Goal: Find specific page/section: Find specific page/section

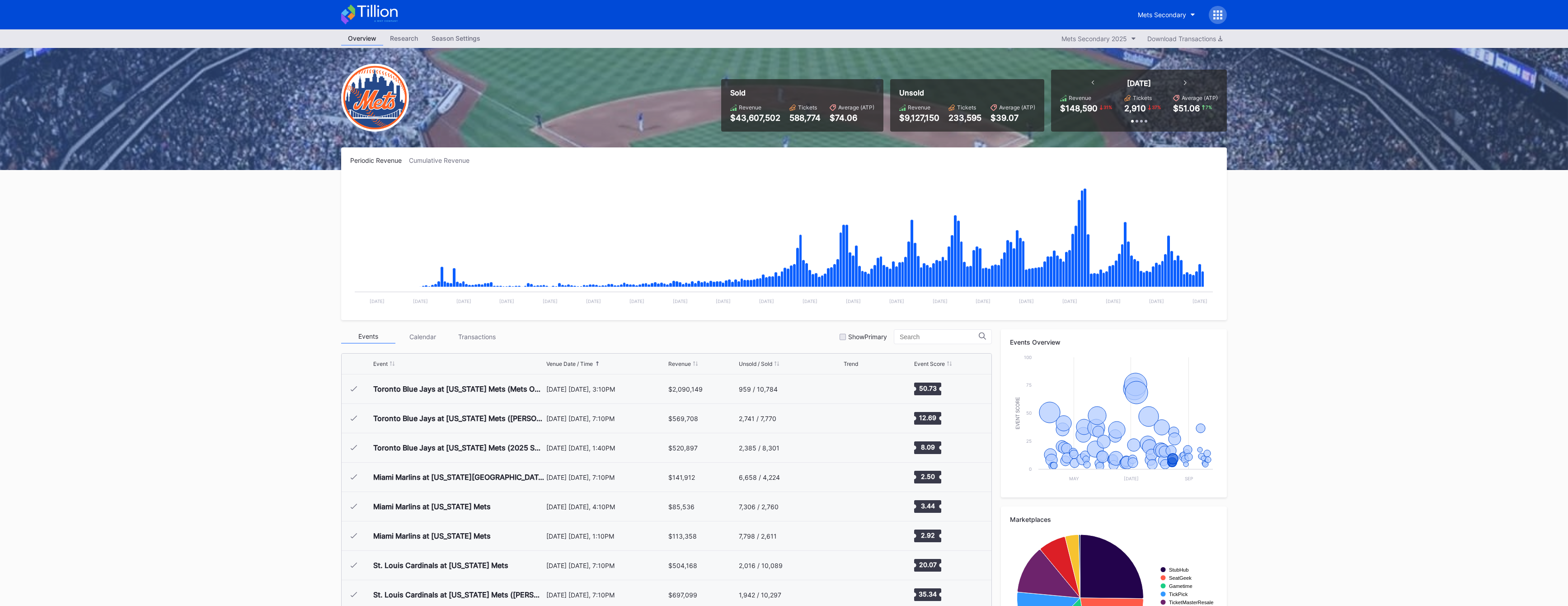
scroll to position [1734, 0]
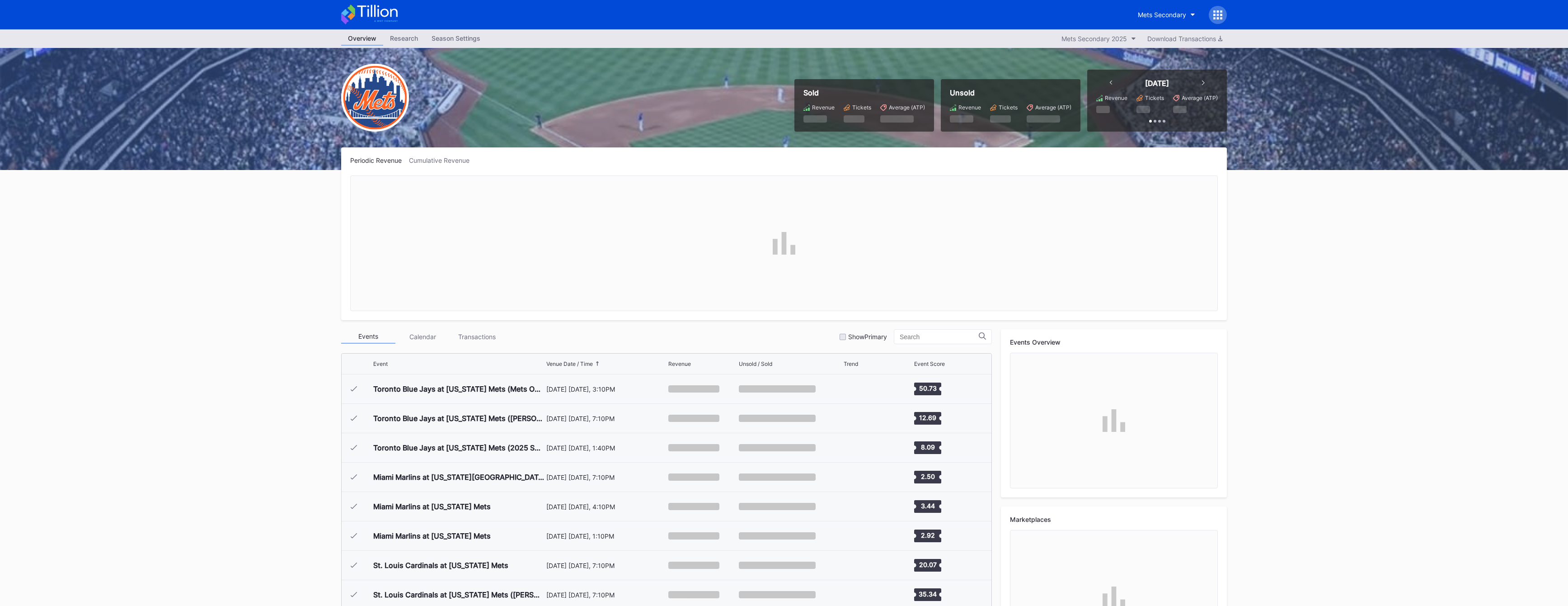
scroll to position [1734, 0]
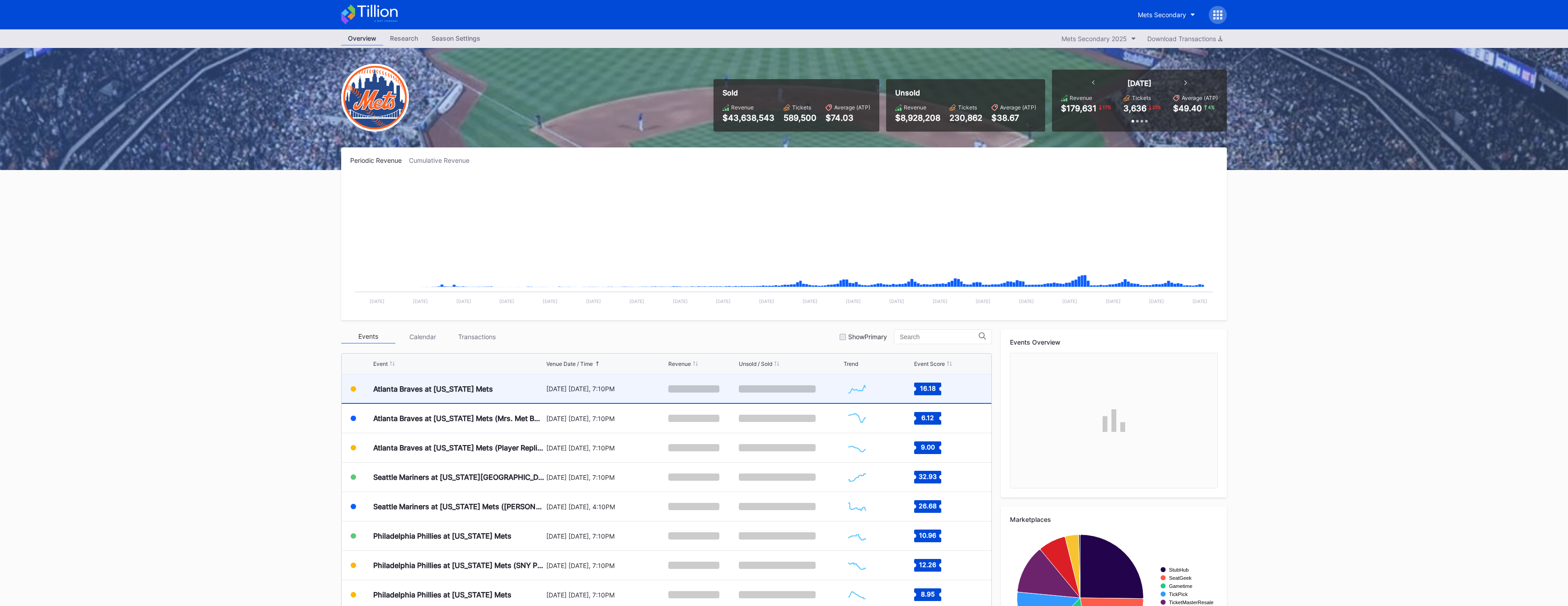
click at [822, 391] on div at bounding box center [790, 388] width 103 height 29
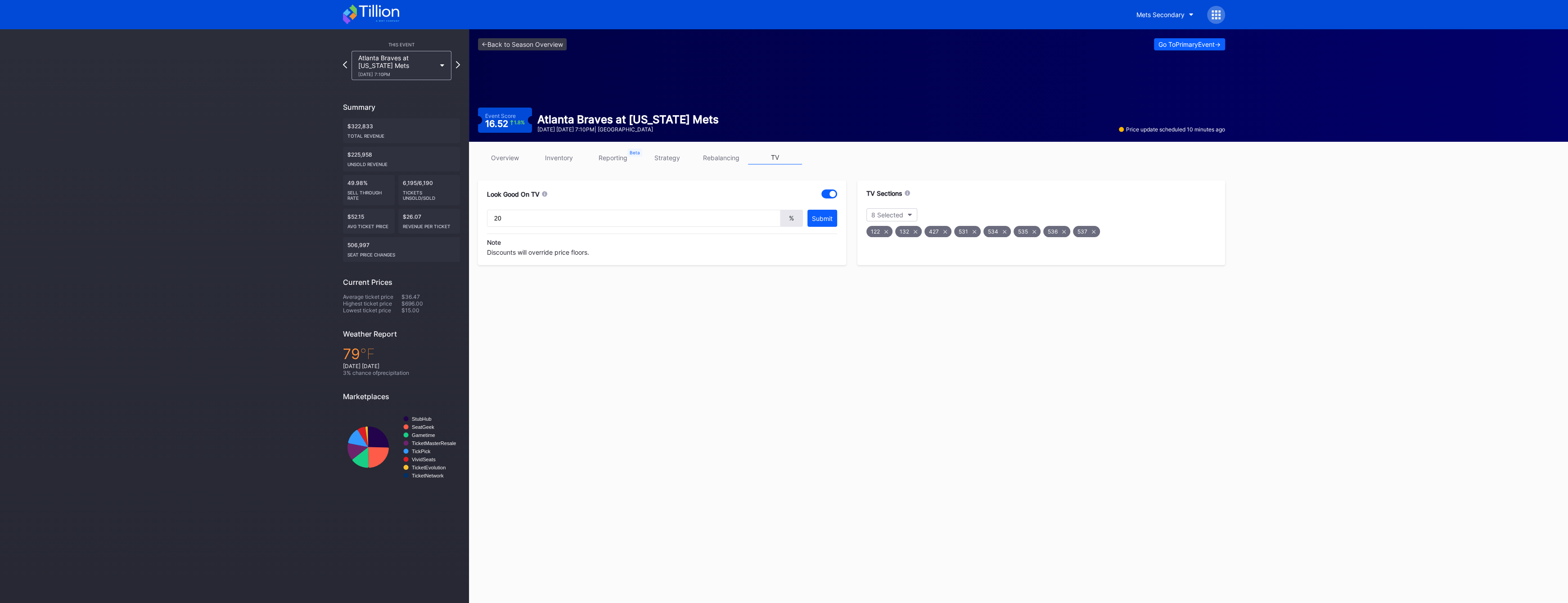
drag, startPoint x: 574, startPoint y: 156, endPoint x: 439, endPoint y: 113, distance: 141.7
click at [574, 156] on link "inventory" at bounding box center [559, 158] width 54 height 14
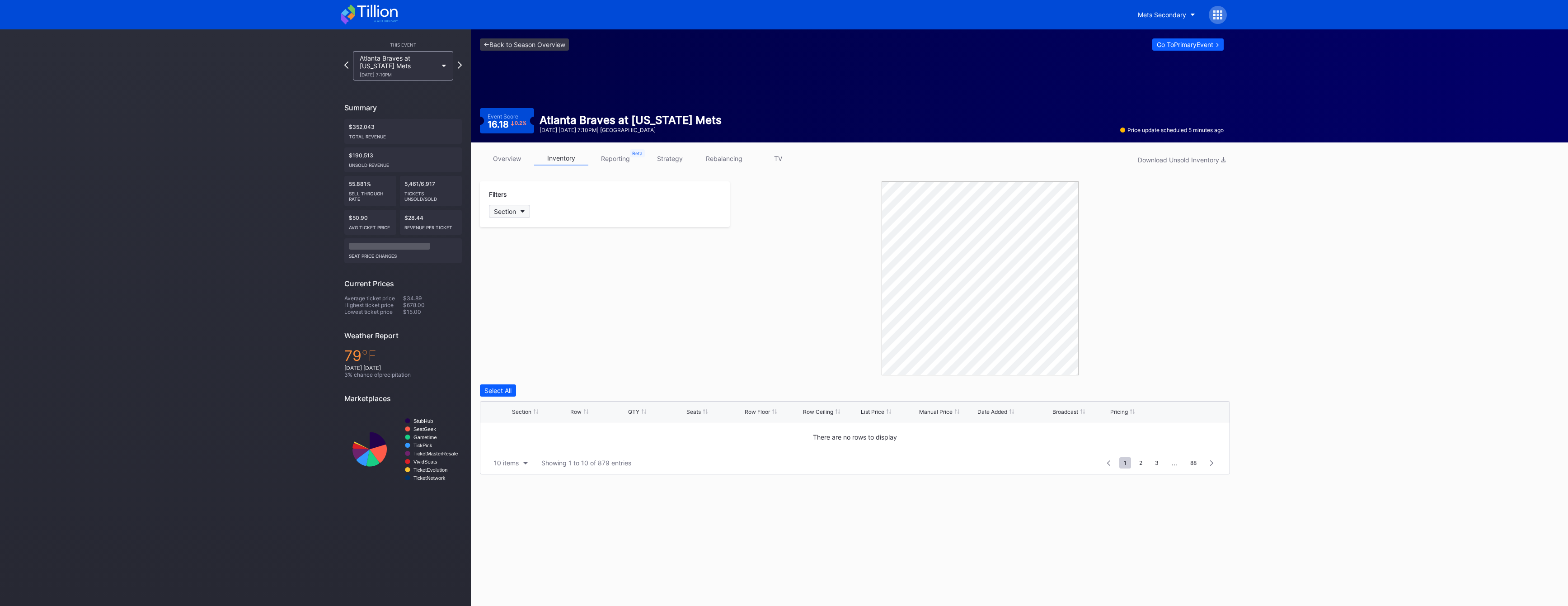
click at [519, 216] on button "Section" at bounding box center [509, 211] width 41 height 13
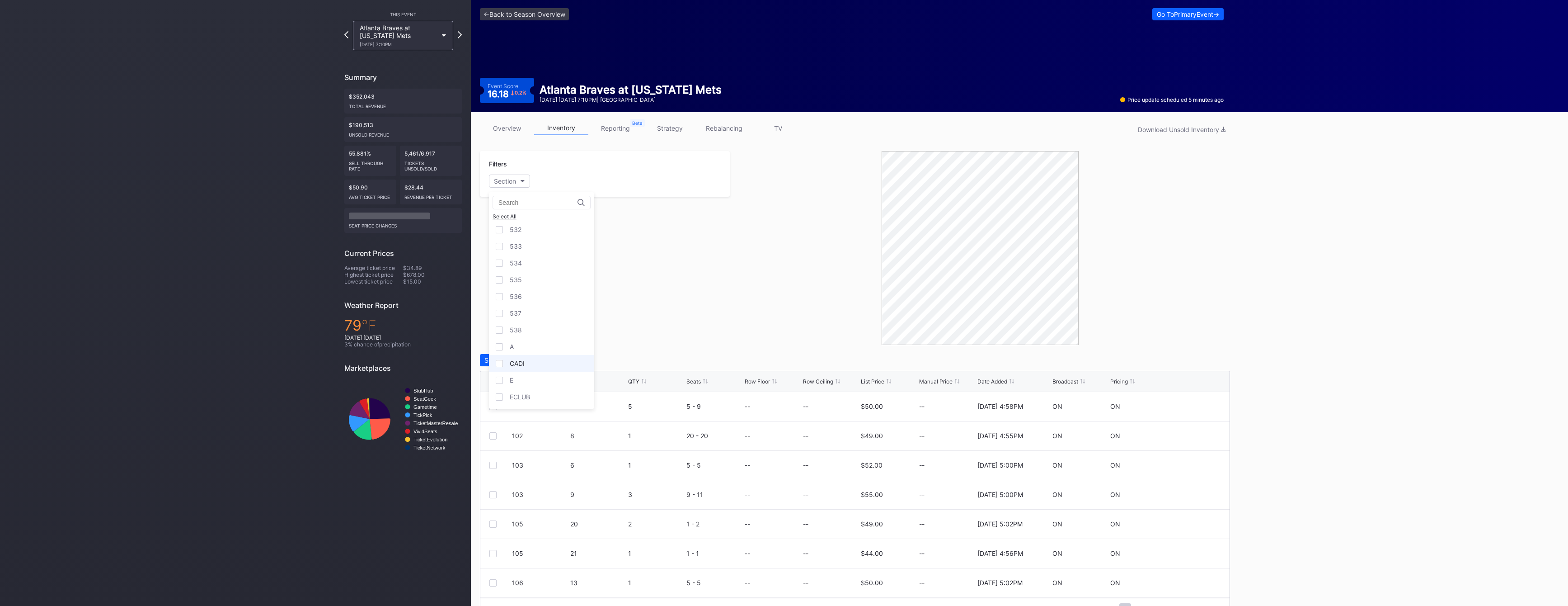
scroll to position [53, 0]
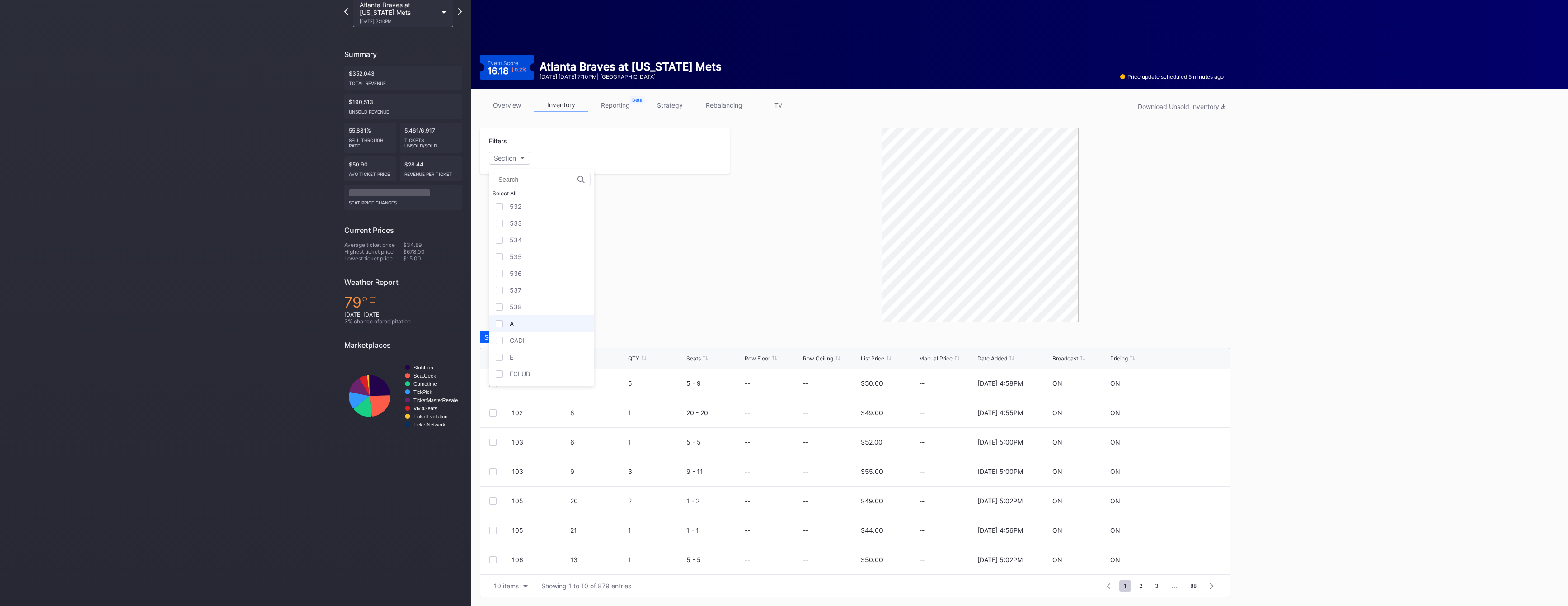
click at [542, 321] on div "A" at bounding box center [541, 323] width 105 height 17
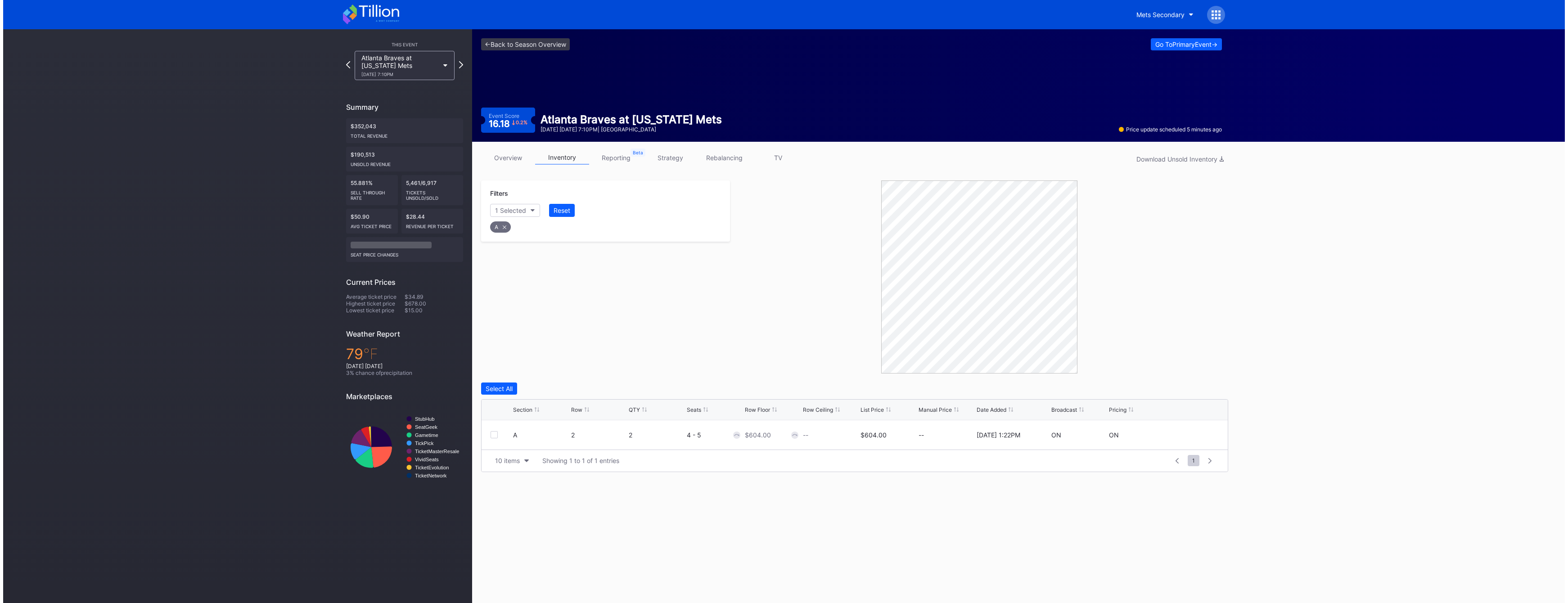
scroll to position [0, 0]
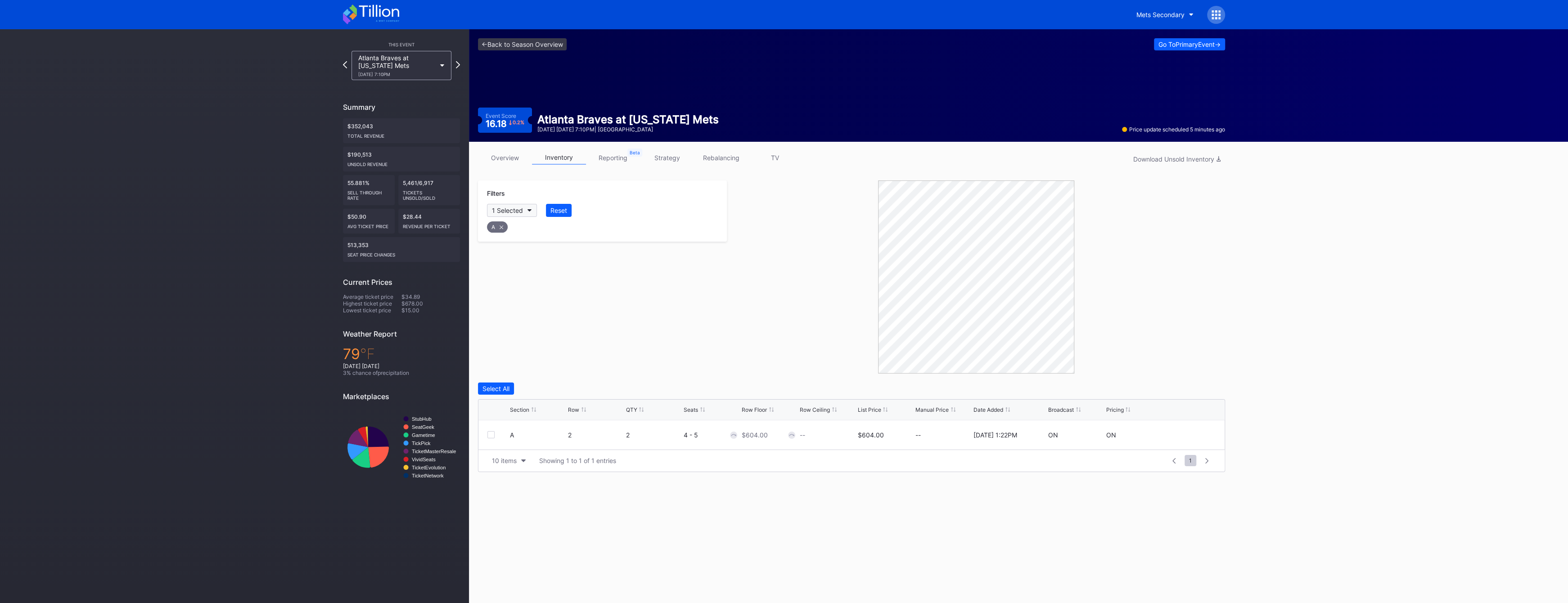
click at [510, 210] on div "1 Selected" at bounding box center [507, 210] width 31 height 8
click at [545, 407] on div "E" at bounding box center [539, 408] width 105 height 16
